Goal: Task Accomplishment & Management: Use online tool/utility

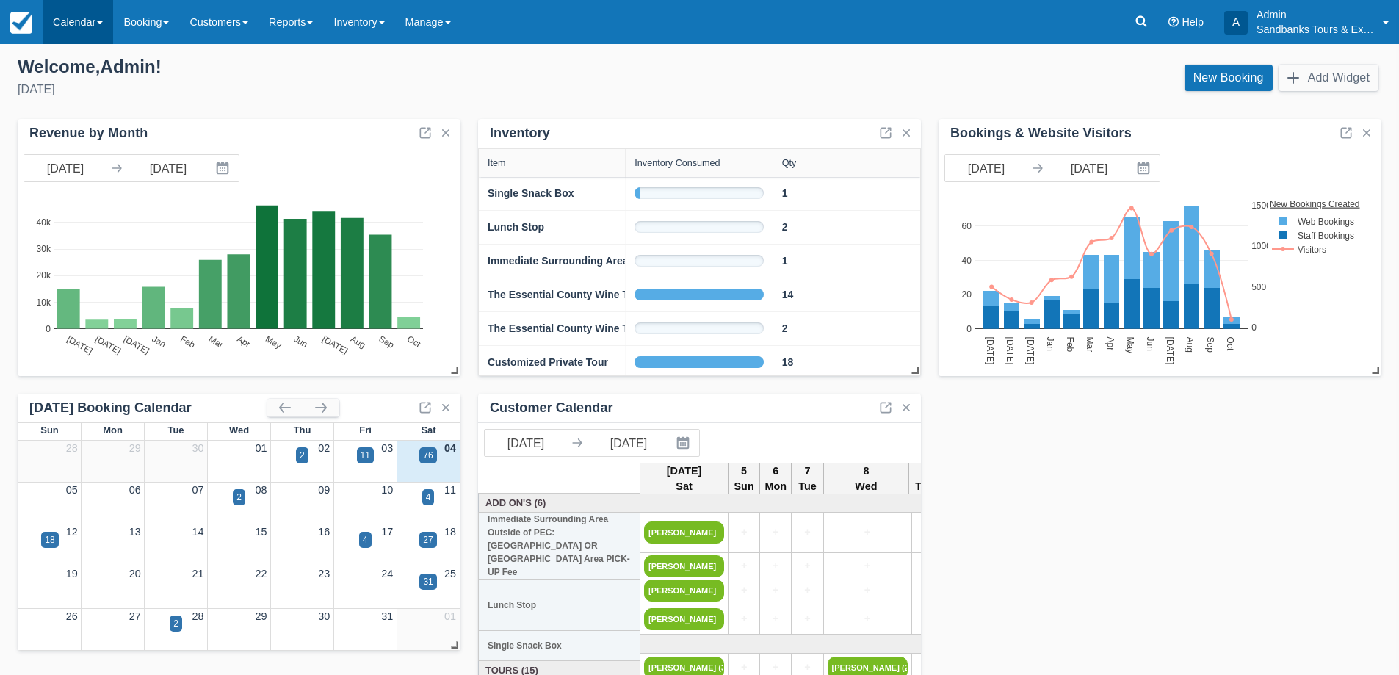
click at [91, 25] on link "Calendar" at bounding box center [78, 22] width 70 height 44
click at [84, 65] on link "Booking" at bounding box center [101, 63] width 116 height 31
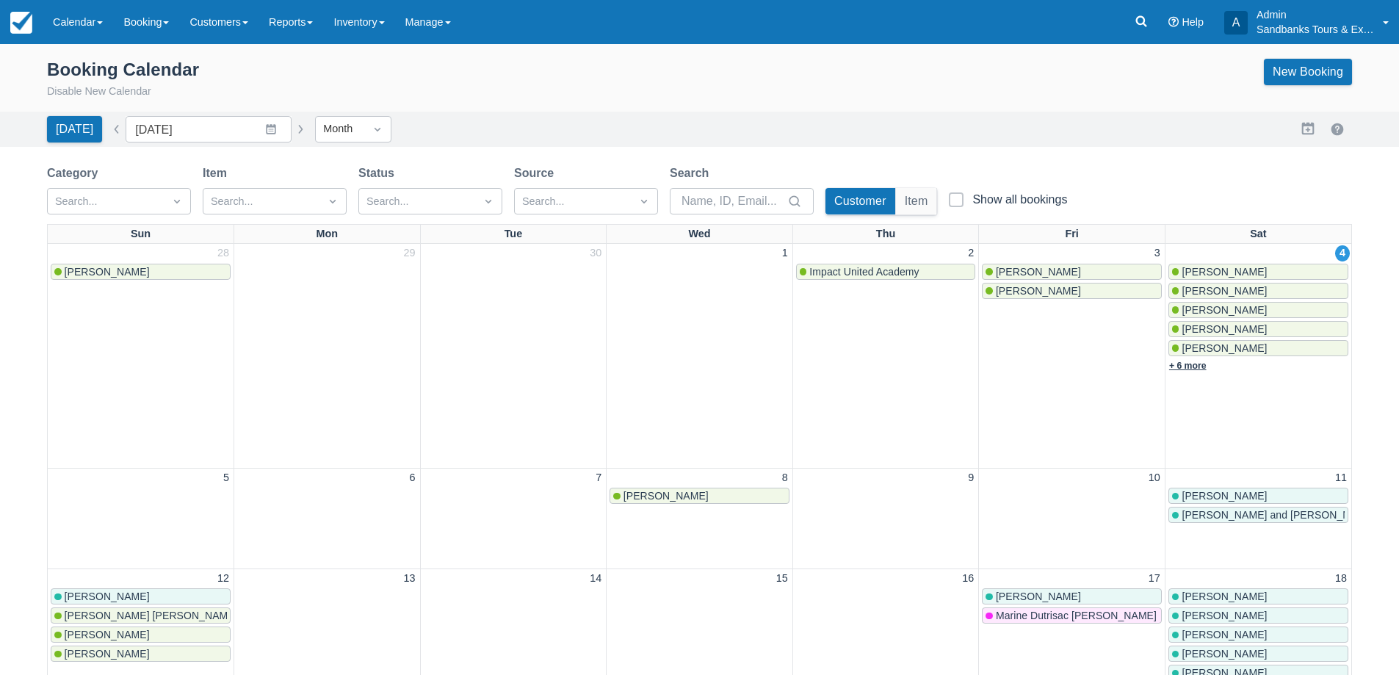
click at [1192, 368] on link "+ 6 more" at bounding box center [1187, 365] width 37 height 10
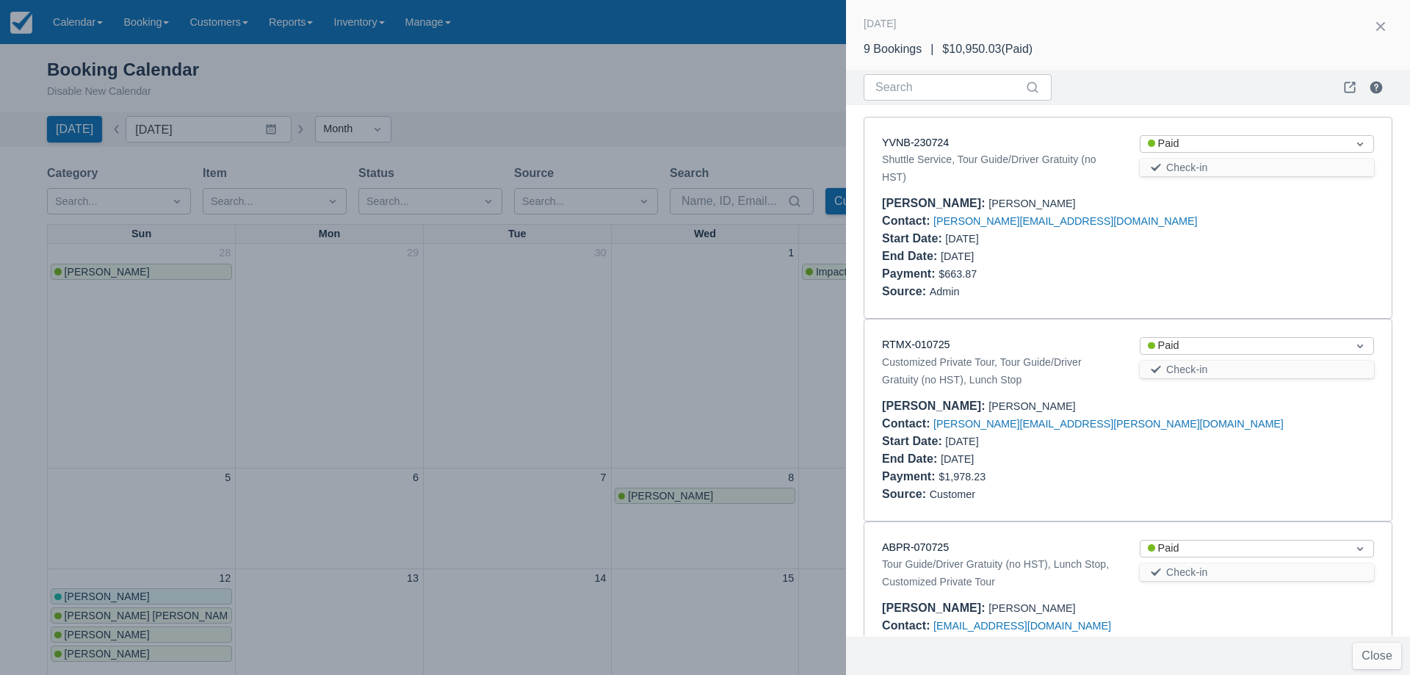
click at [561, 398] on div at bounding box center [705, 337] width 1410 height 675
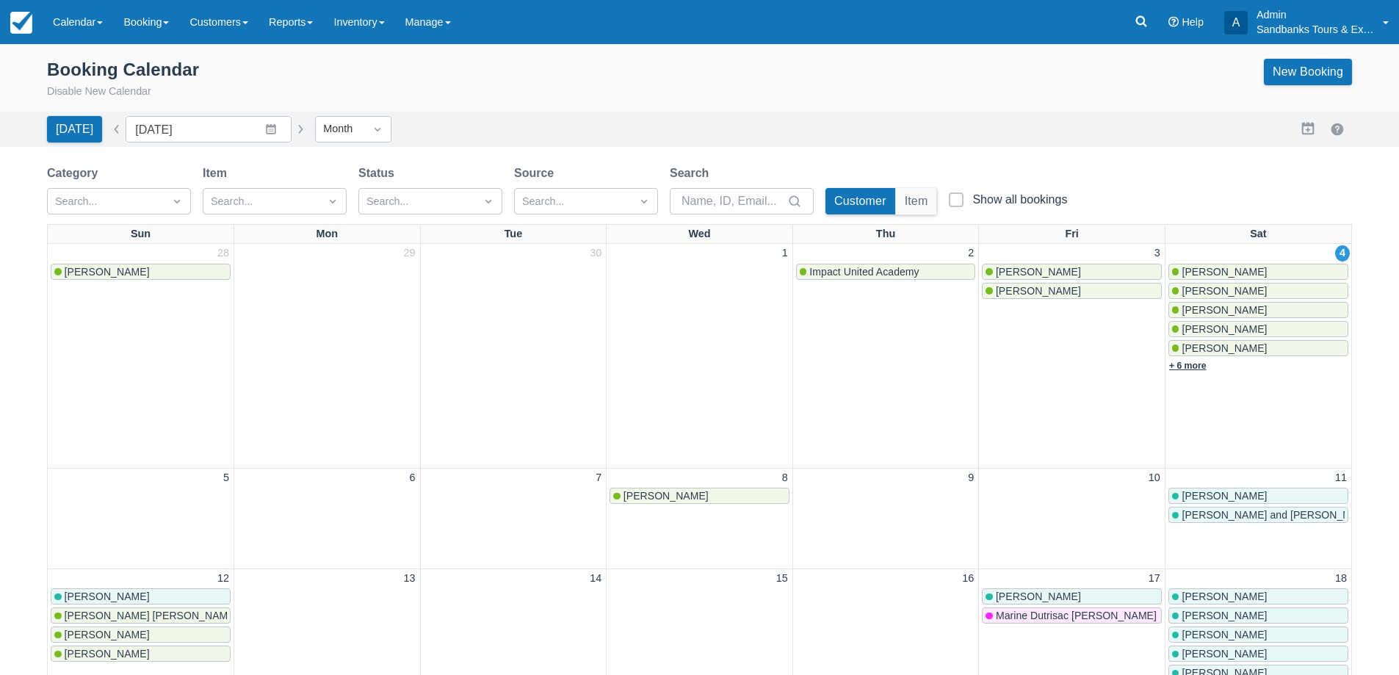
click at [1200, 369] on link "+ 6 more" at bounding box center [1187, 365] width 37 height 10
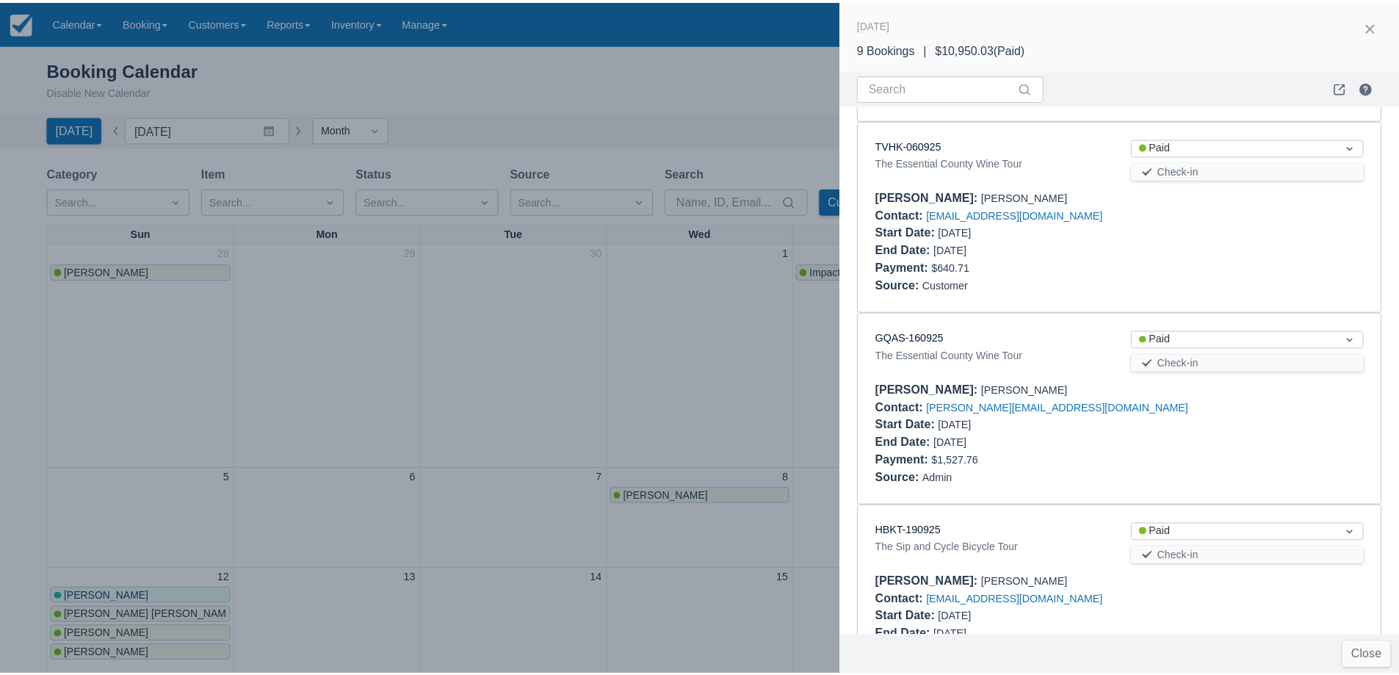
scroll to position [1301, 0]
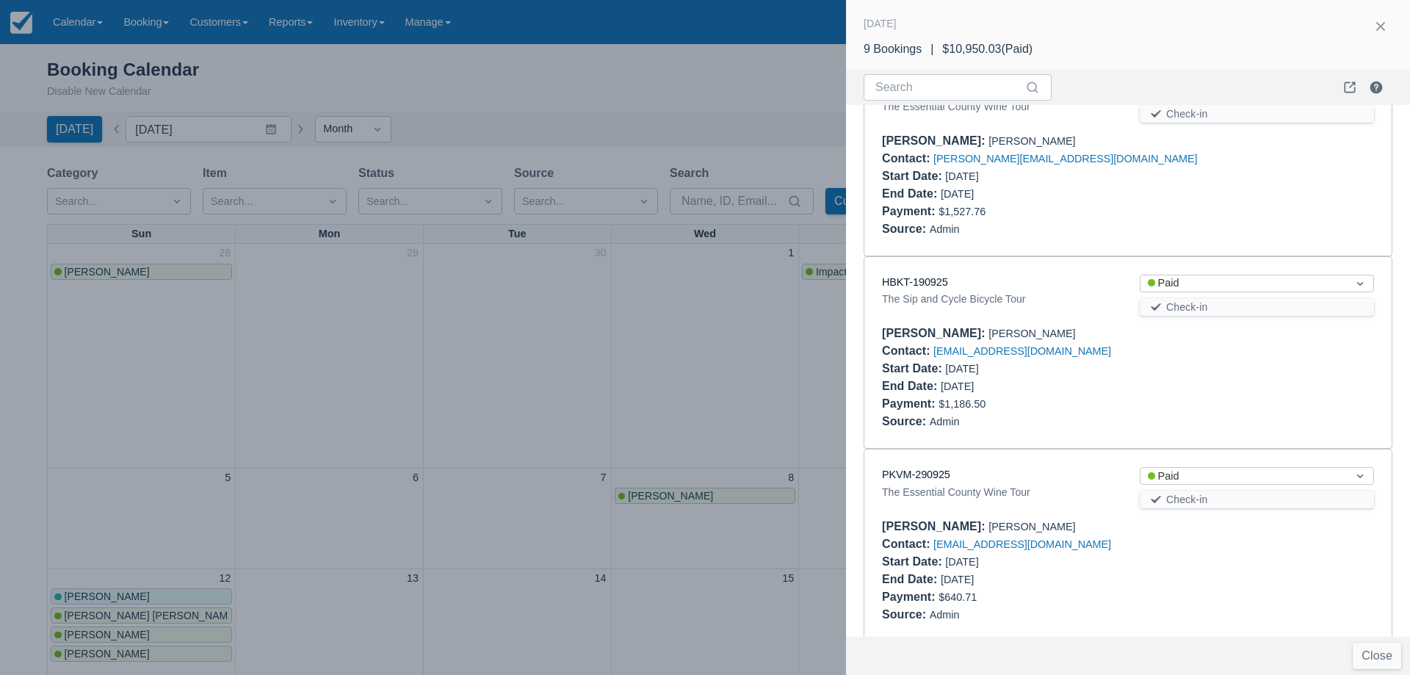
click at [624, 352] on div at bounding box center [705, 337] width 1410 height 675
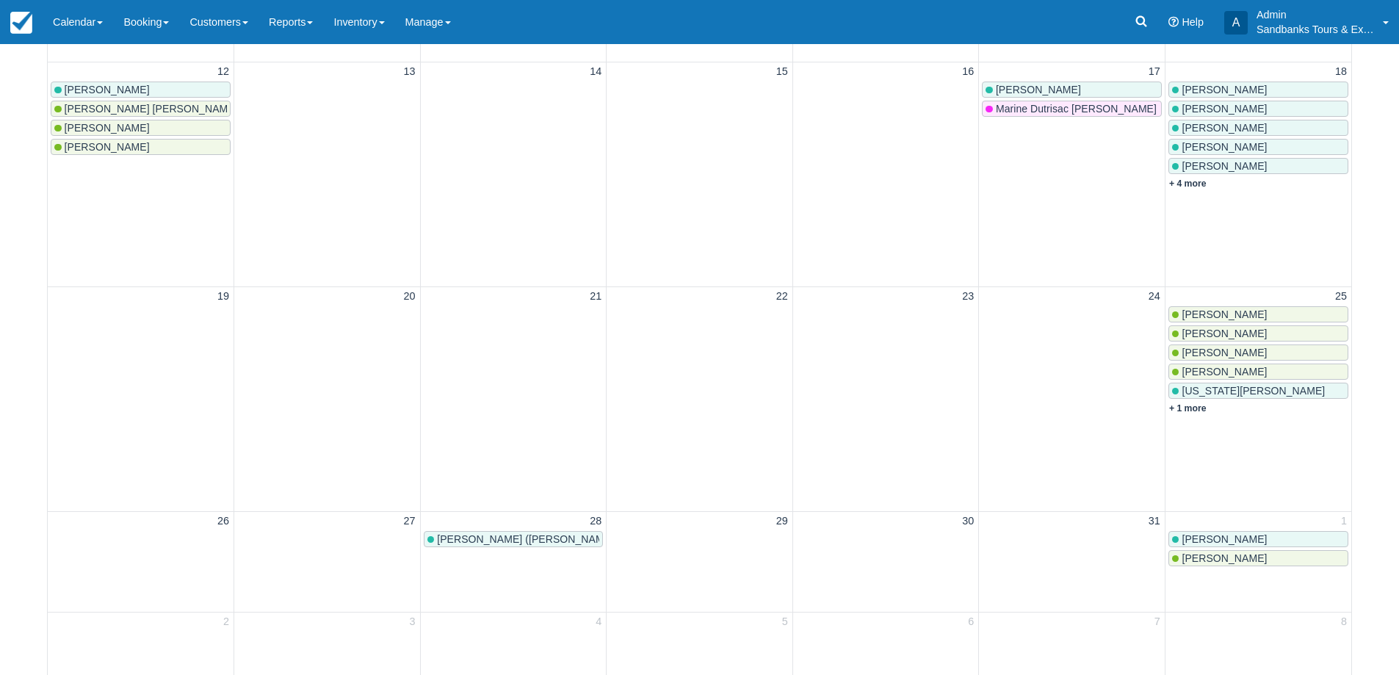
scroll to position [514, 0]
